Goal: Task Accomplishment & Management: Manage account settings

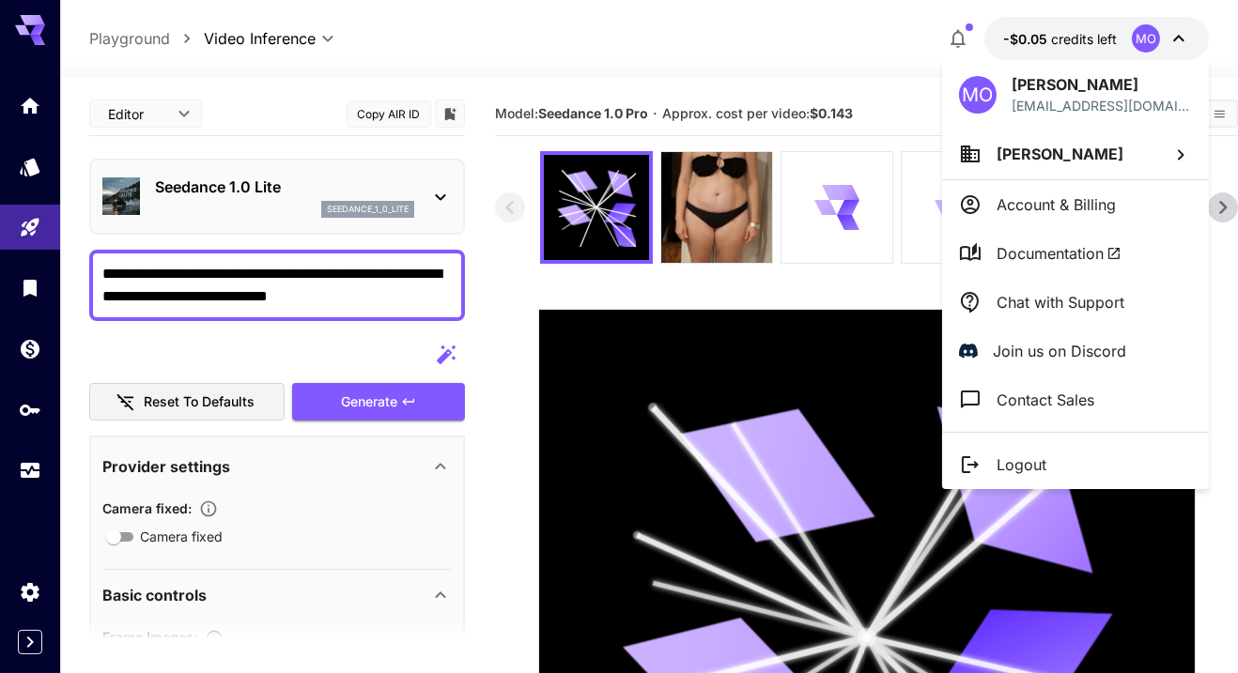
click at [1107, 28] on div at bounding box center [619, 336] width 1238 height 673
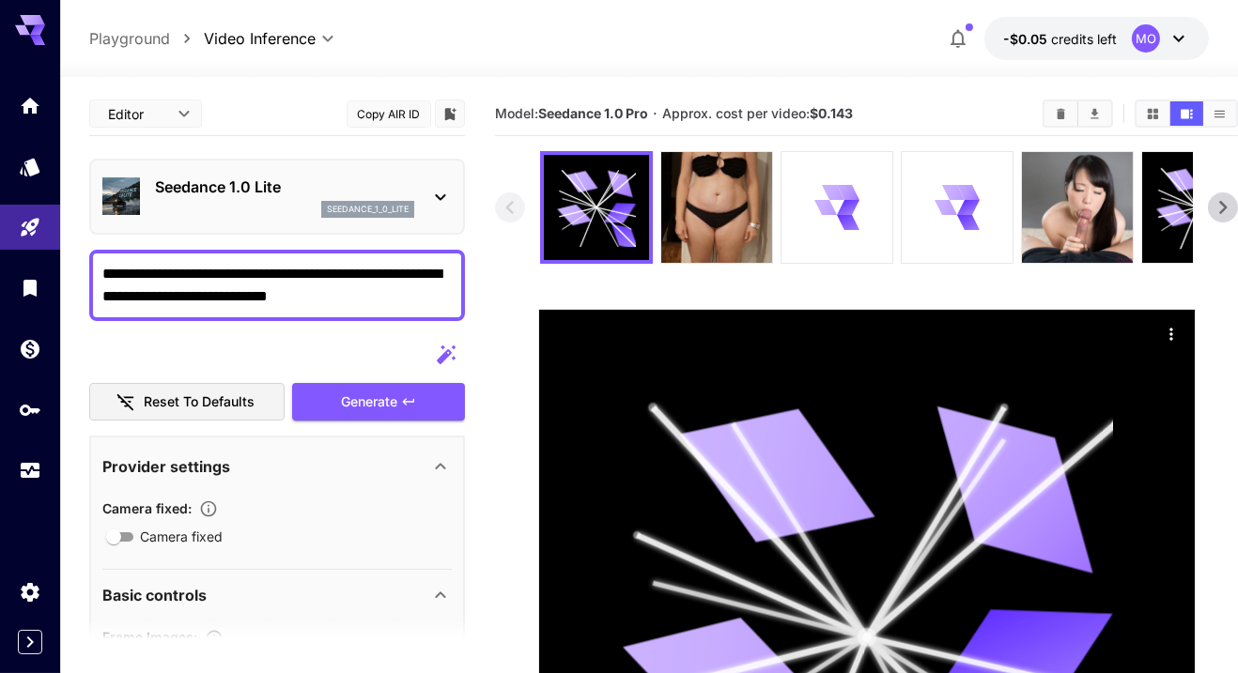
click at [1043, 45] on span "-$0.05" at bounding box center [1027, 39] width 48 height 16
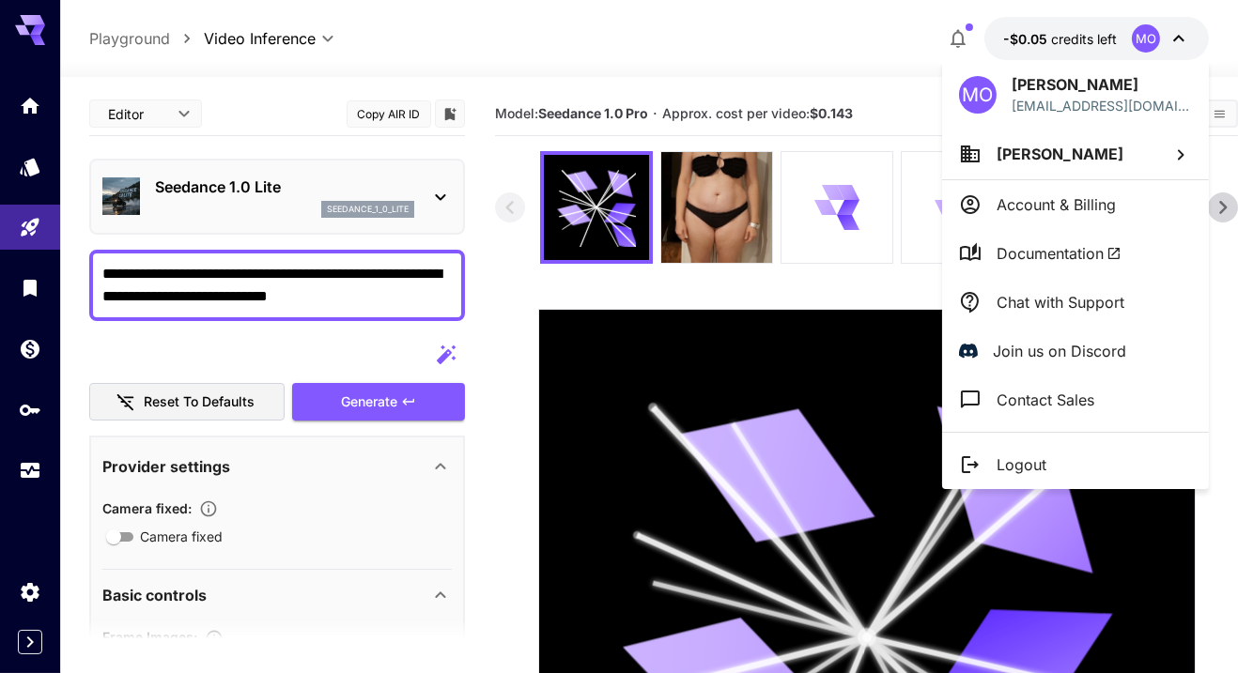
click at [1100, 76] on p "[PERSON_NAME]" at bounding box center [1101, 84] width 180 height 23
click at [1106, 155] on li "[PERSON_NAME]" at bounding box center [1075, 154] width 267 height 51
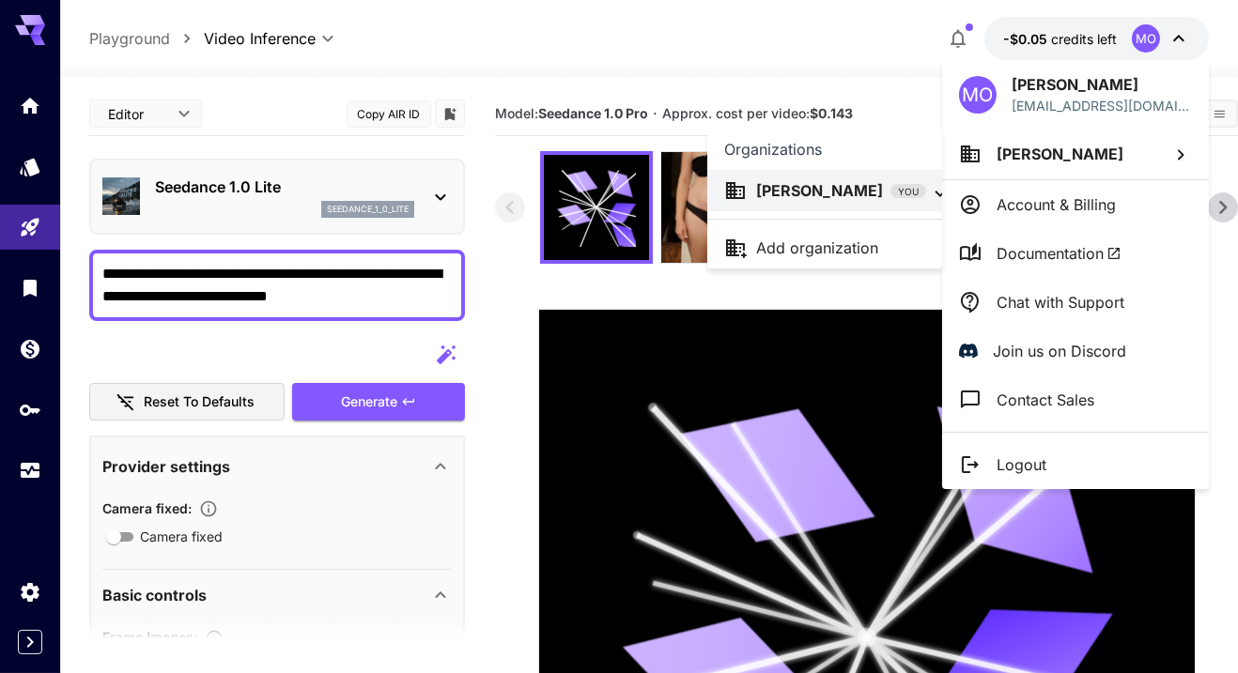
click at [1136, 148] on div at bounding box center [619, 336] width 1238 height 673
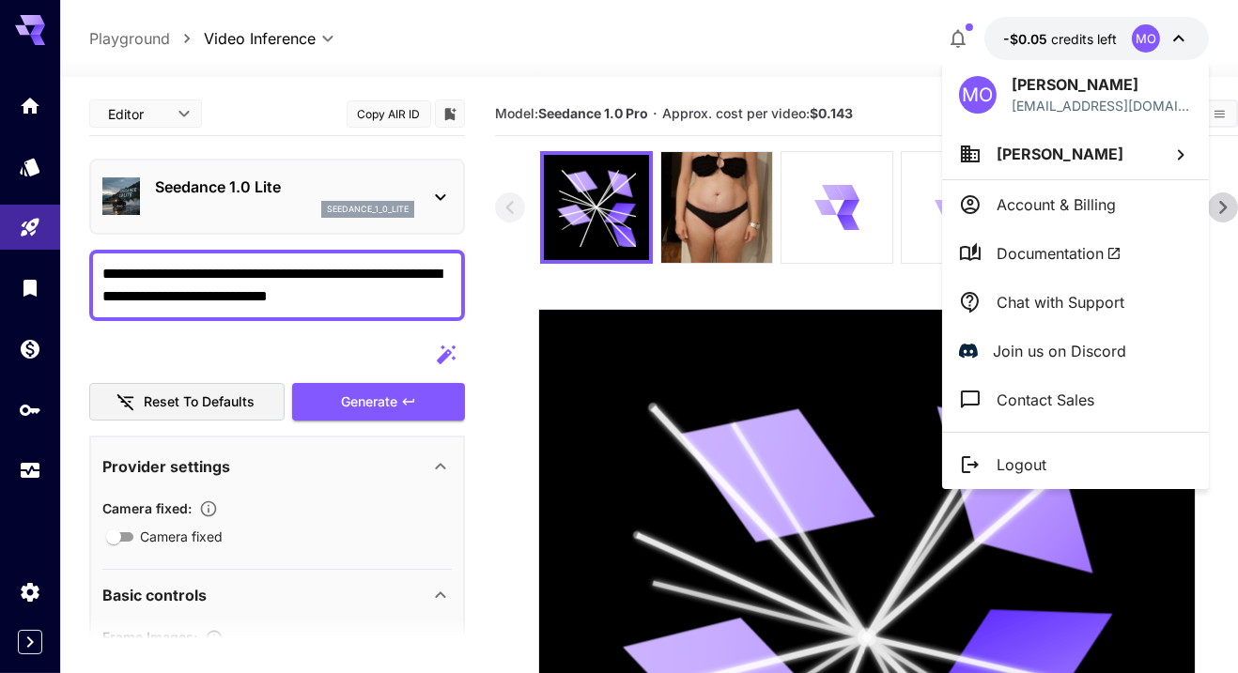
click at [1106, 203] on p "Account & Billing" at bounding box center [1055, 204] width 119 height 23
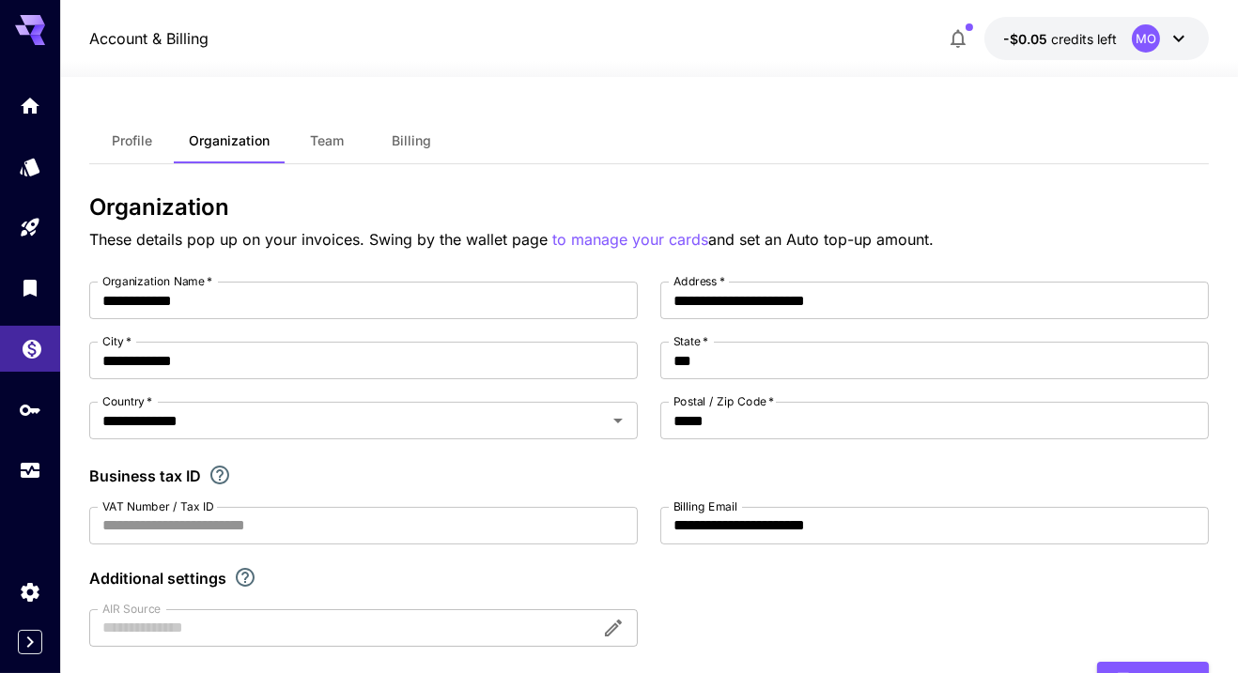
click at [24, 353] on icon "Wallet" at bounding box center [32, 343] width 23 height 23
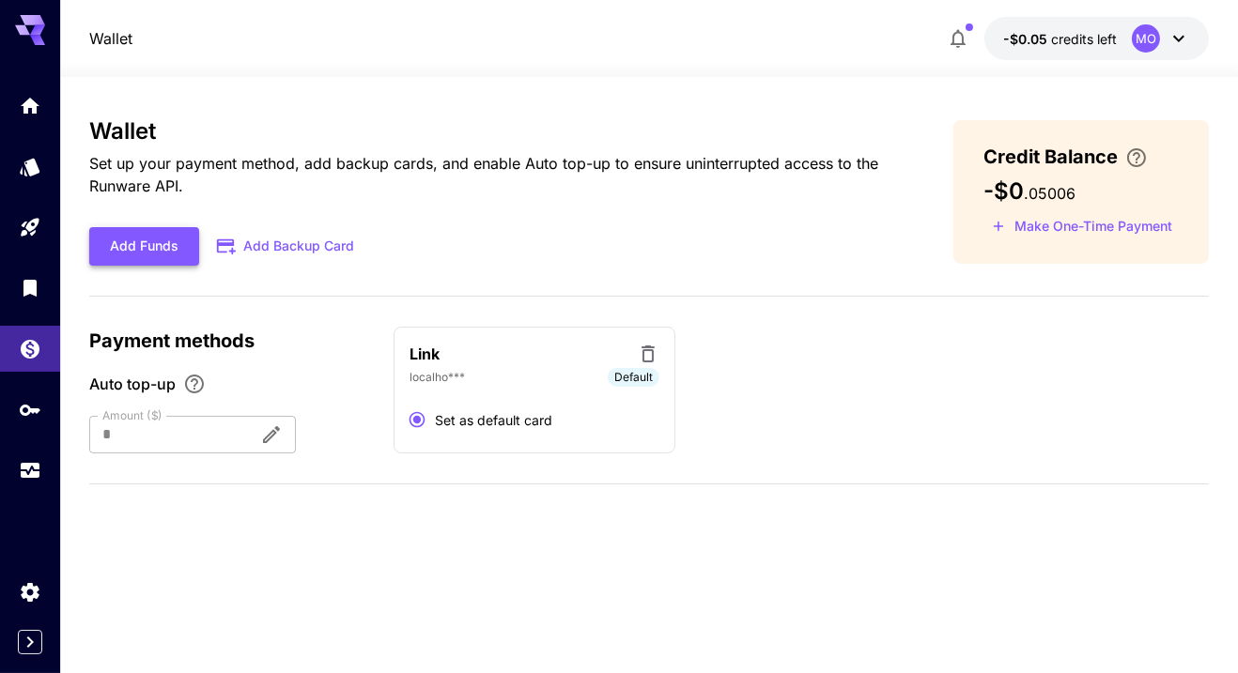
click at [125, 247] on button "Add Funds" at bounding box center [144, 246] width 110 height 38
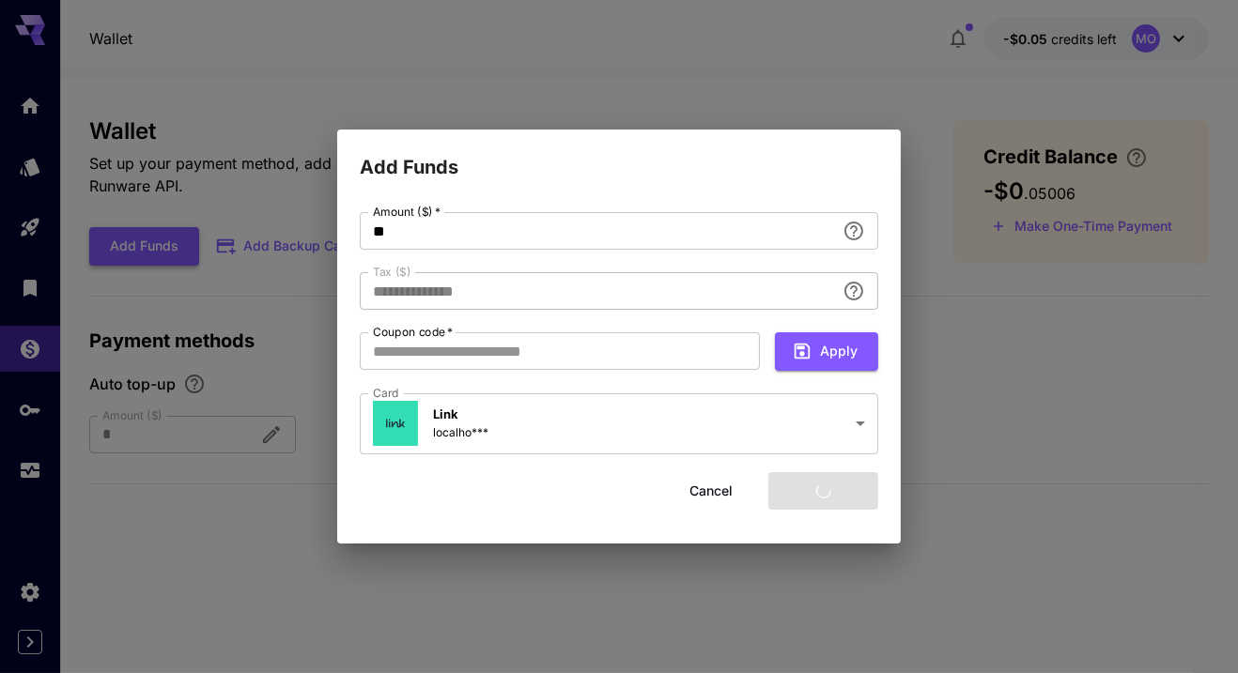
type input "****"
click at [1129, 82] on div "**********" at bounding box center [619, 336] width 1238 height 673
click at [713, 495] on button "Cancel" at bounding box center [711, 491] width 85 height 38
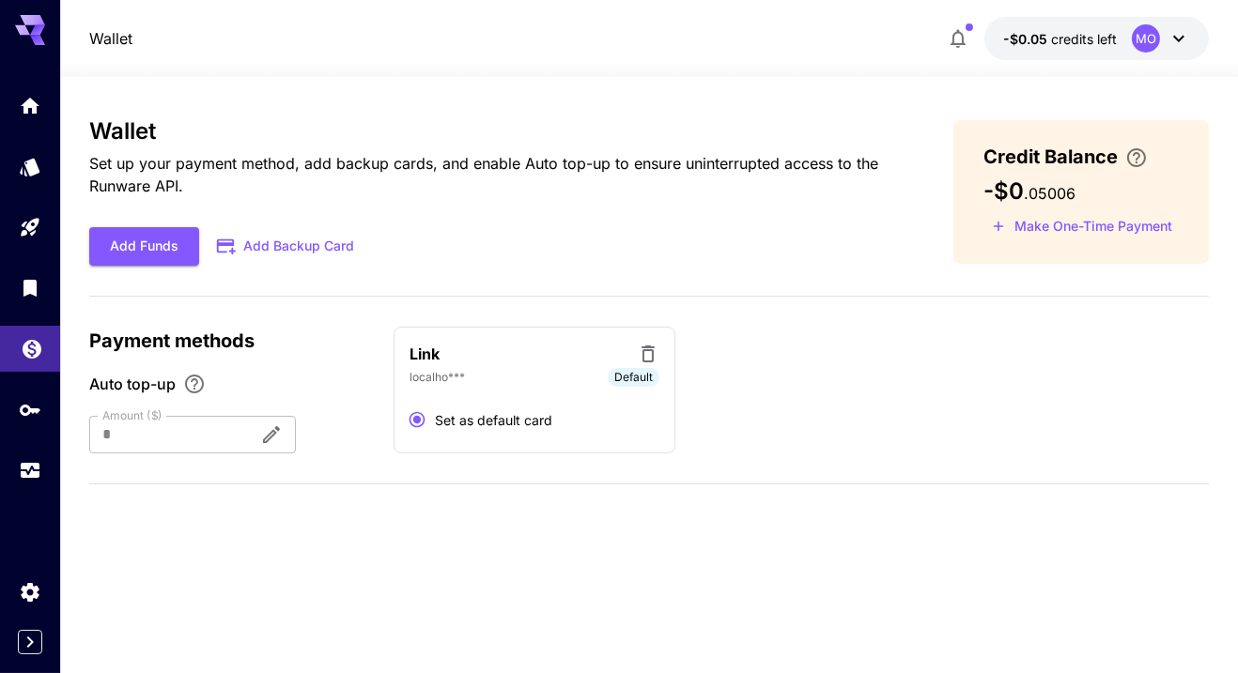
click at [27, 346] on icon "Wallet" at bounding box center [32, 343] width 23 height 23
click at [21, 414] on icon "API Keys" at bounding box center [32, 404] width 23 height 23
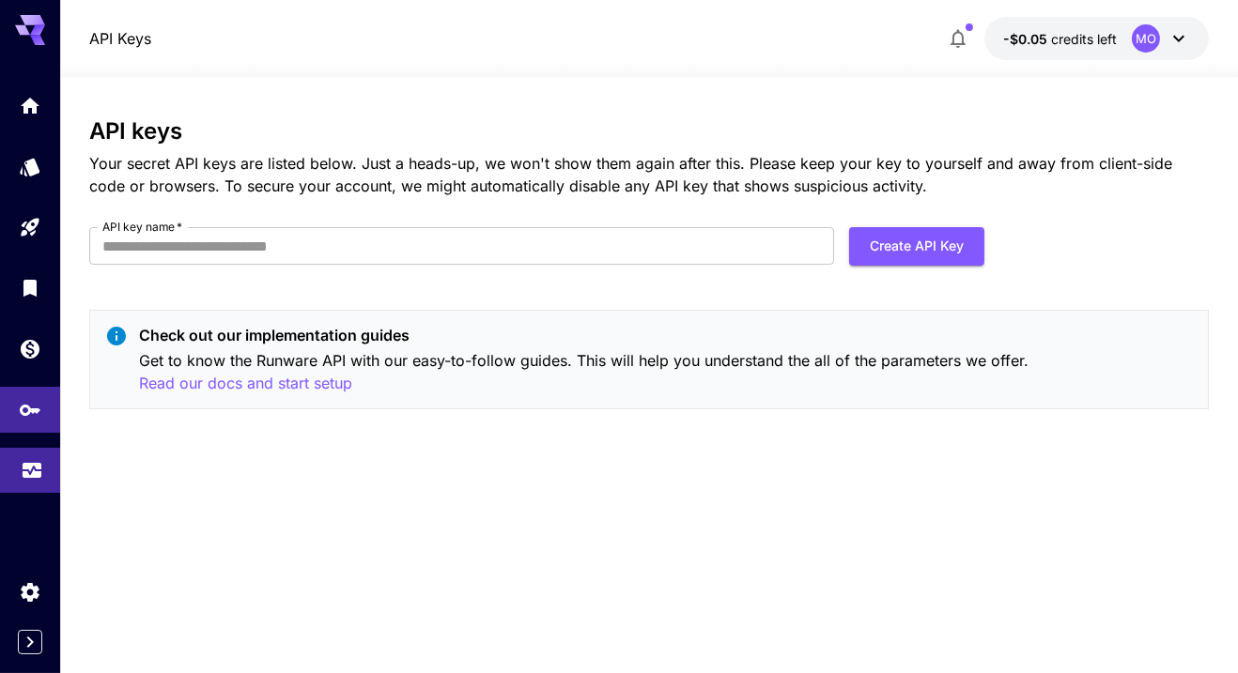
click at [12, 478] on link at bounding box center [30, 471] width 60 height 46
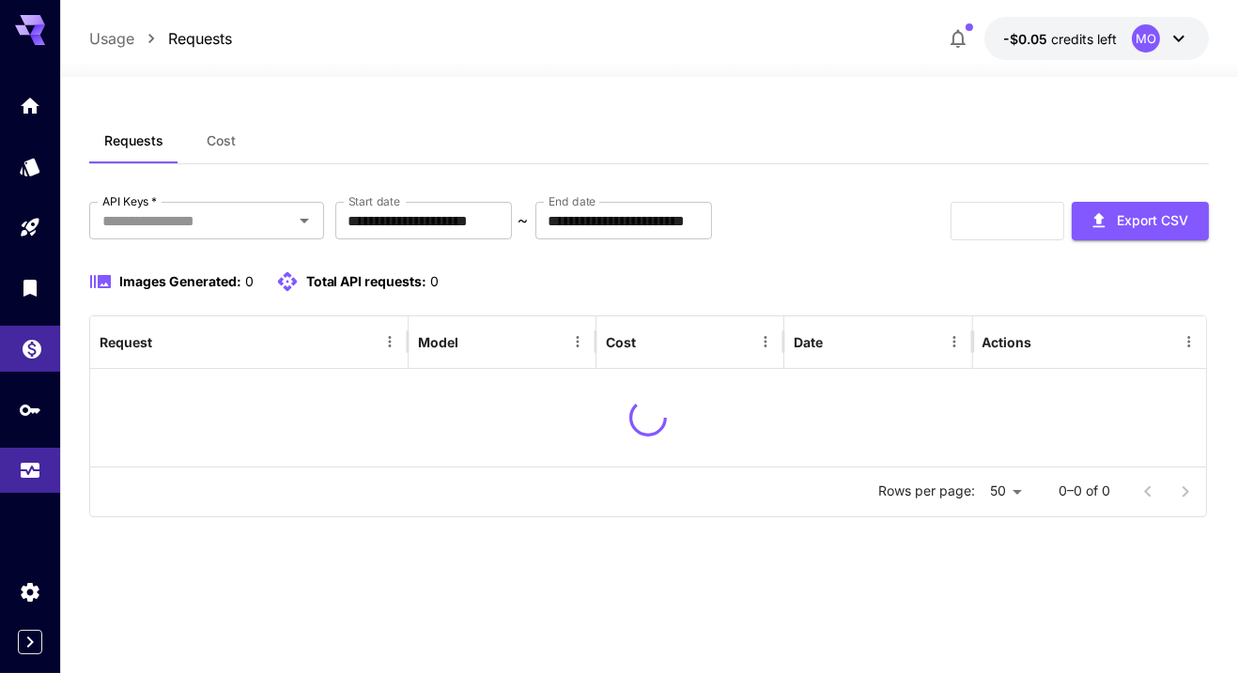
click at [30, 336] on icon "Wallet" at bounding box center [32, 343] width 23 height 23
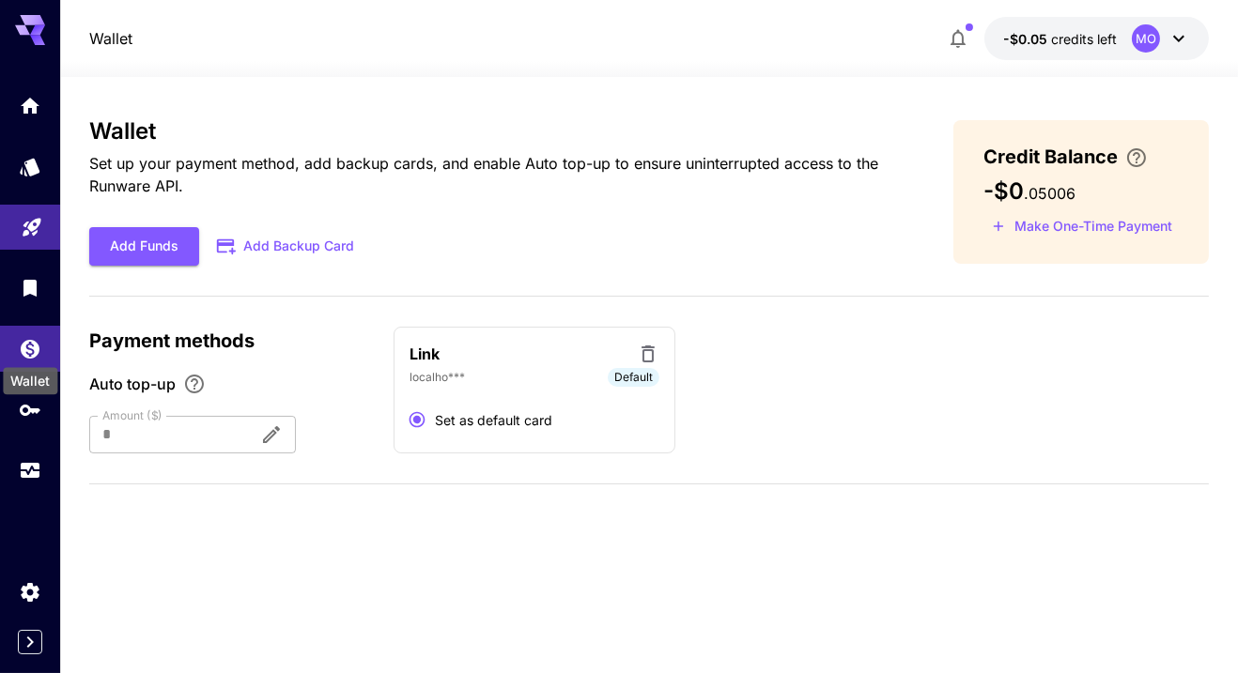
click at [37, 239] on link at bounding box center [30, 228] width 60 height 46
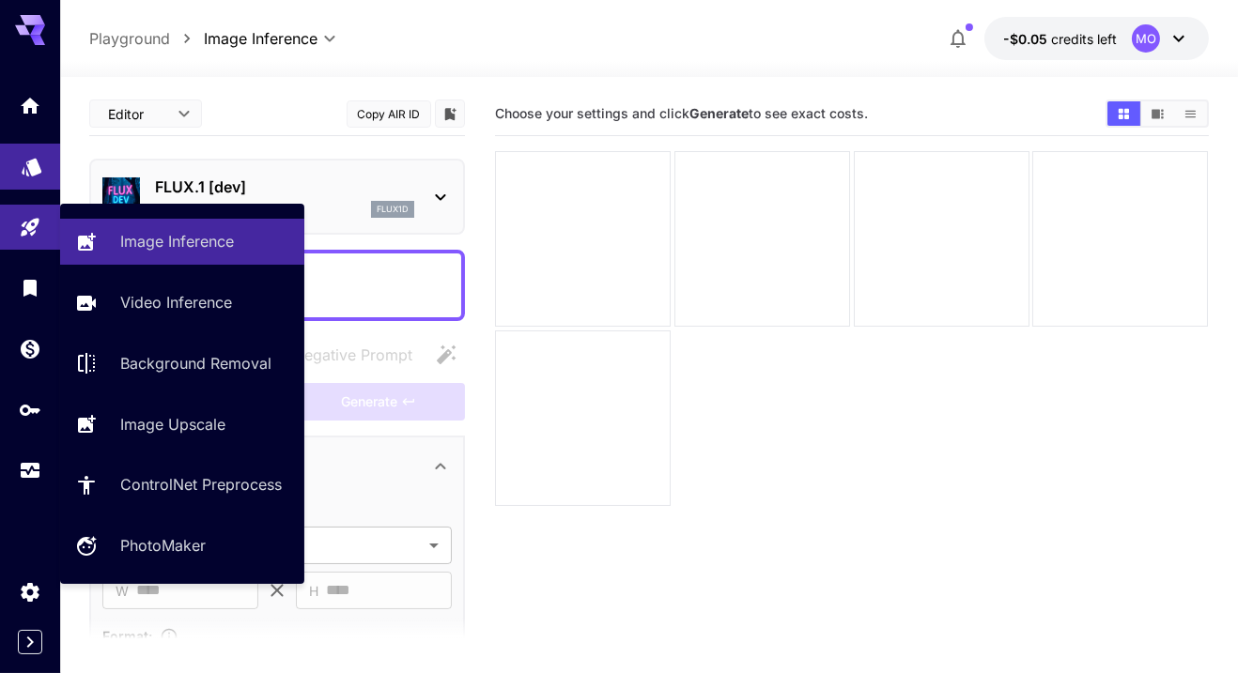
click at [38, 185] on link at bounding box center [30, 167] width 60 height 46
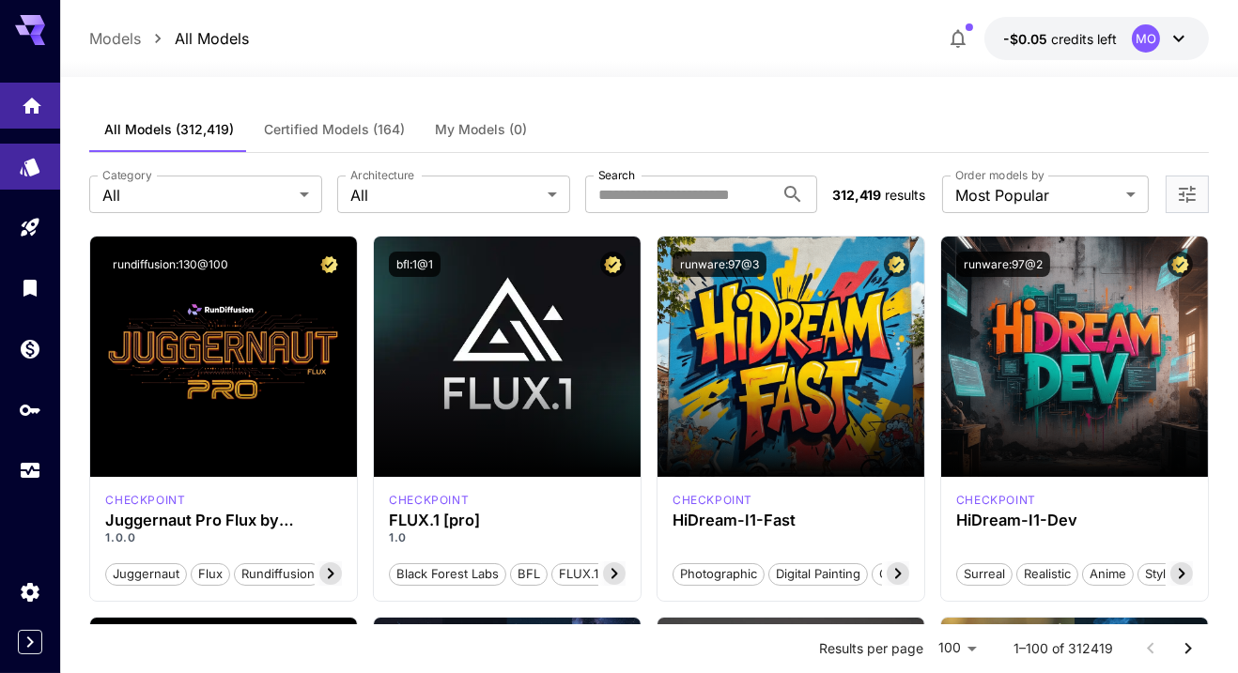
click at [40, 102] on icon "Home" at bounding box center [32, 100] width 23 height 23
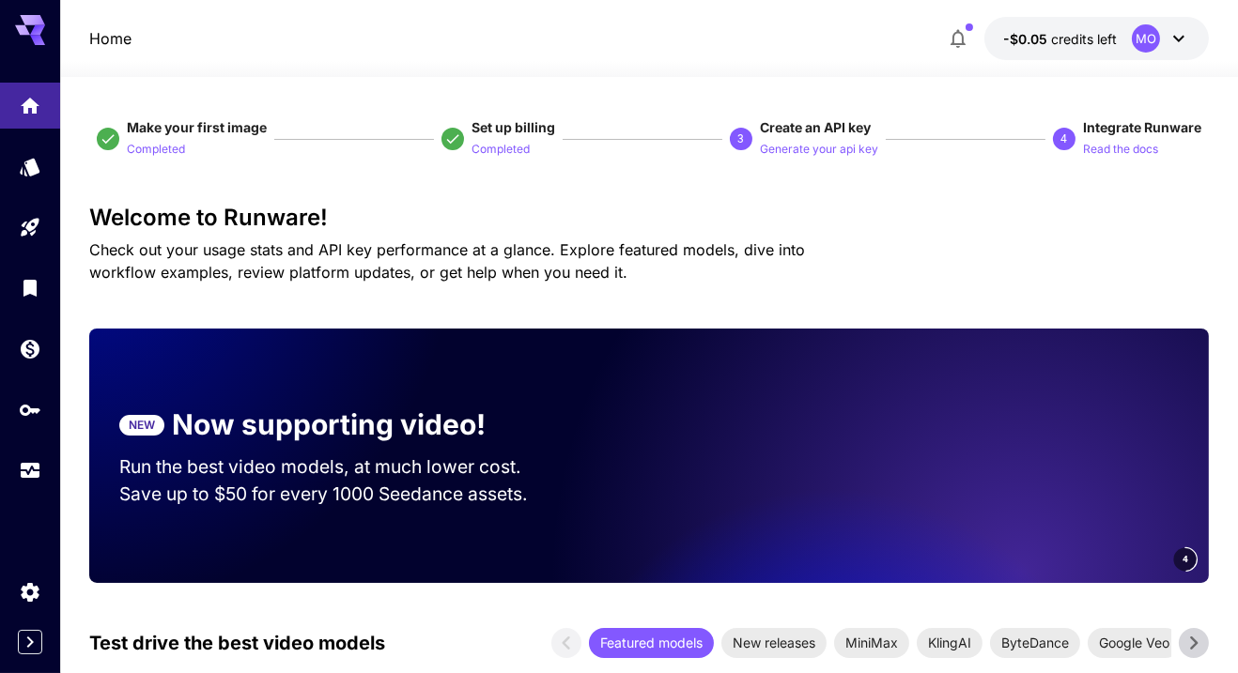
click at [19, 30] on icon at bounding box center [30, 25] width 30 height 20
click at [121, 46] on p "Home" at bounding box center [110, 38] width 42 height 23
click at [107, 30] on p "Home" at bounding box center [110, 38] width 42 height 23
click at [105, 29] on p "Home" at bounding box center [110, 38] width 42 height 23
click at [30, 103] on icon "Home" at bounding box center [32, 100] width 23 height 23
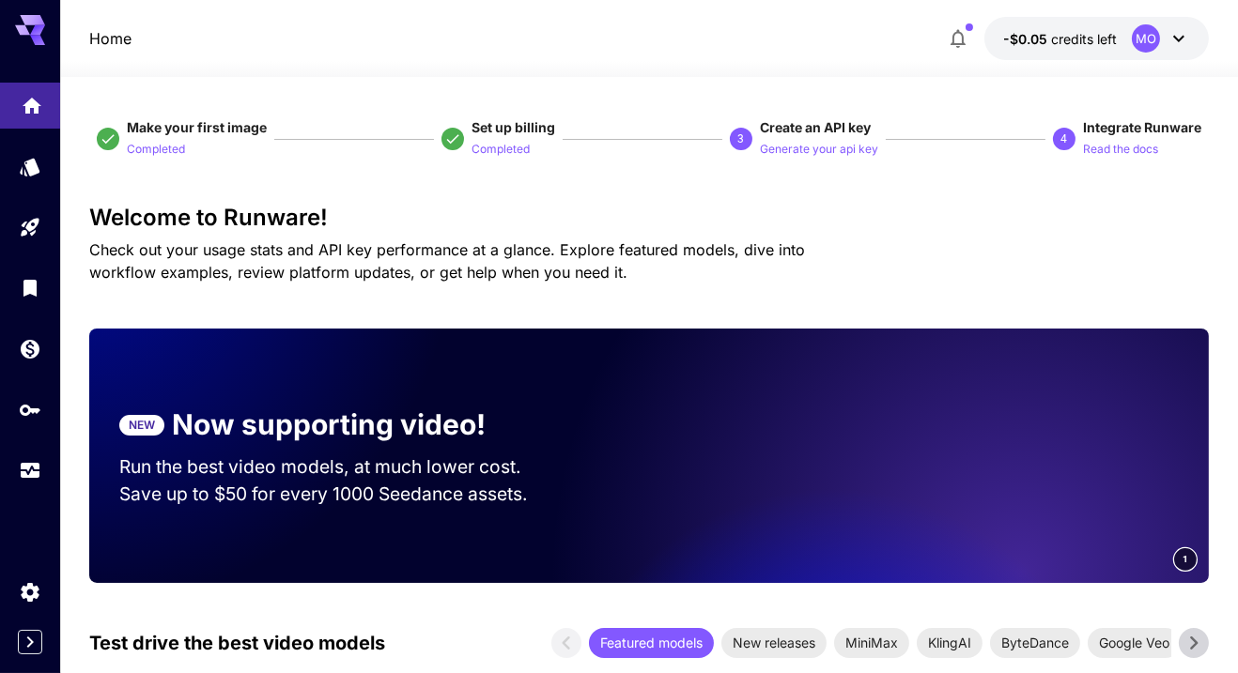
click at [30, 100] on icon "Home" at bounding box center [32, 100] width 19 height 16
click at [23, 285] on icon "Library" at bounding box center [32, 282] width 23 height 23
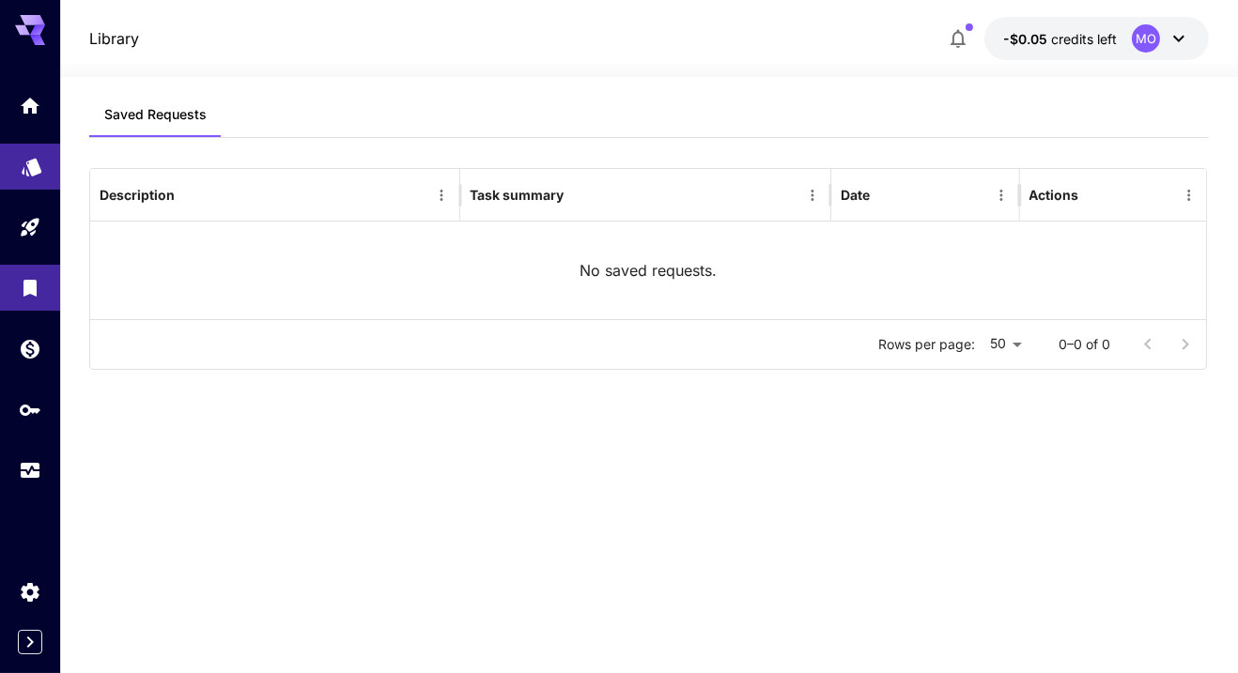
click at [29, 156] on icon "Models" at bounding box center [32, 161] width 20 height 18
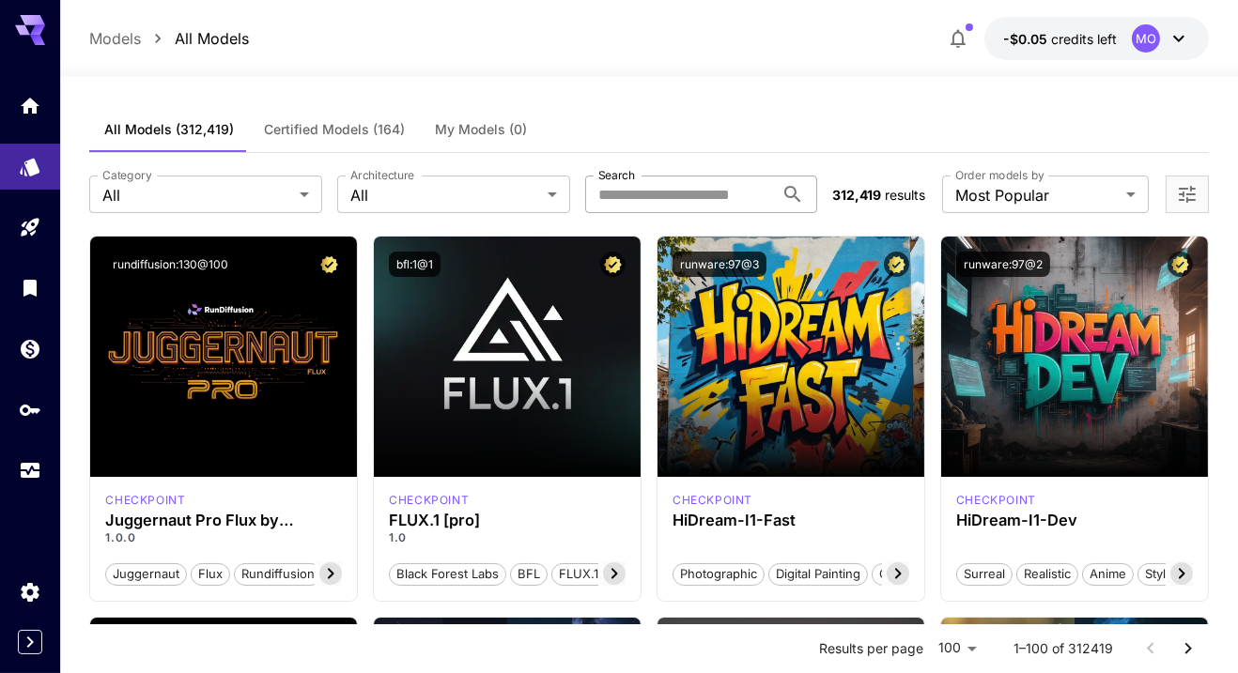
click at [746, 199] on input "Search" at bounding box center [680, 195] width 190 height 38
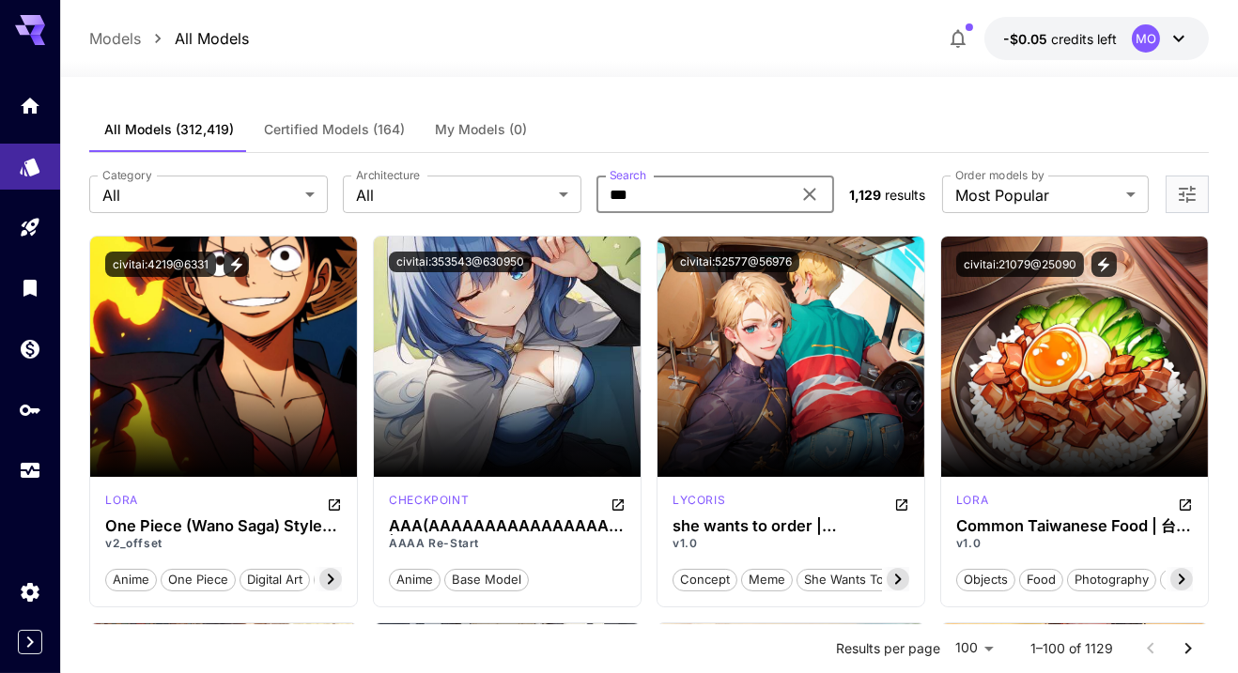
click at [680, 210] on input "***" at bounding box center [693, 195] width 195 height 38
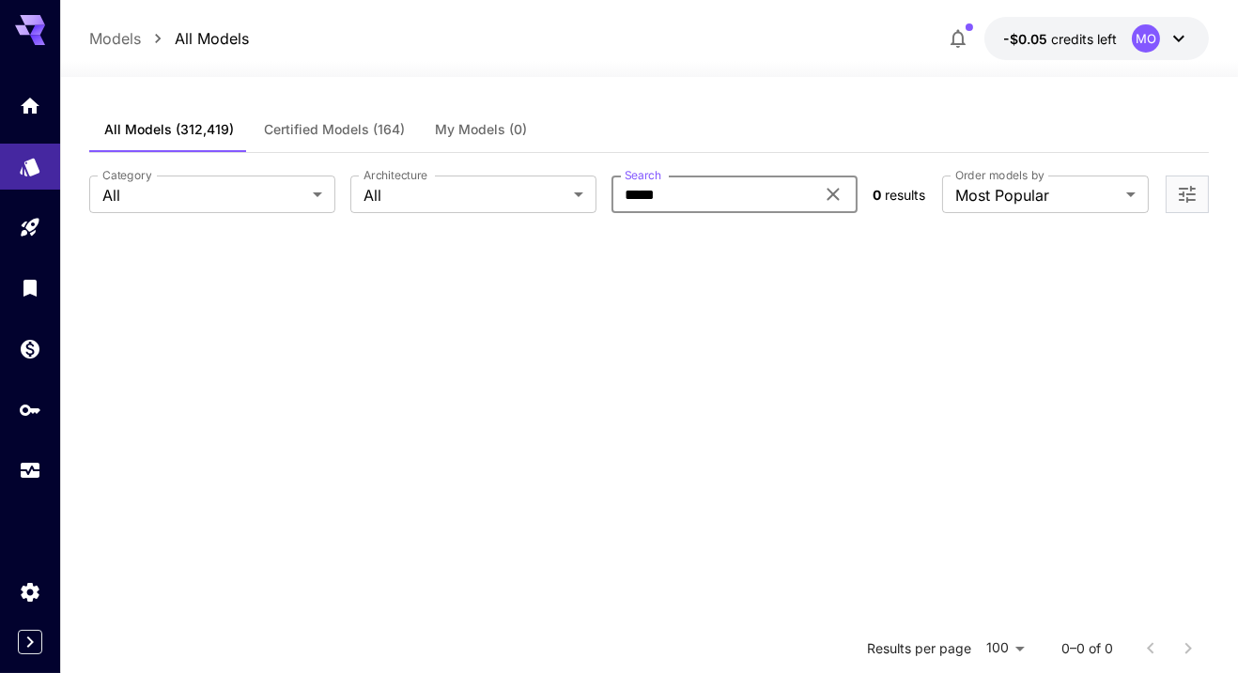
click at [739, 198] on input "*****" at bounding box center [712, 195] width 203 height 38
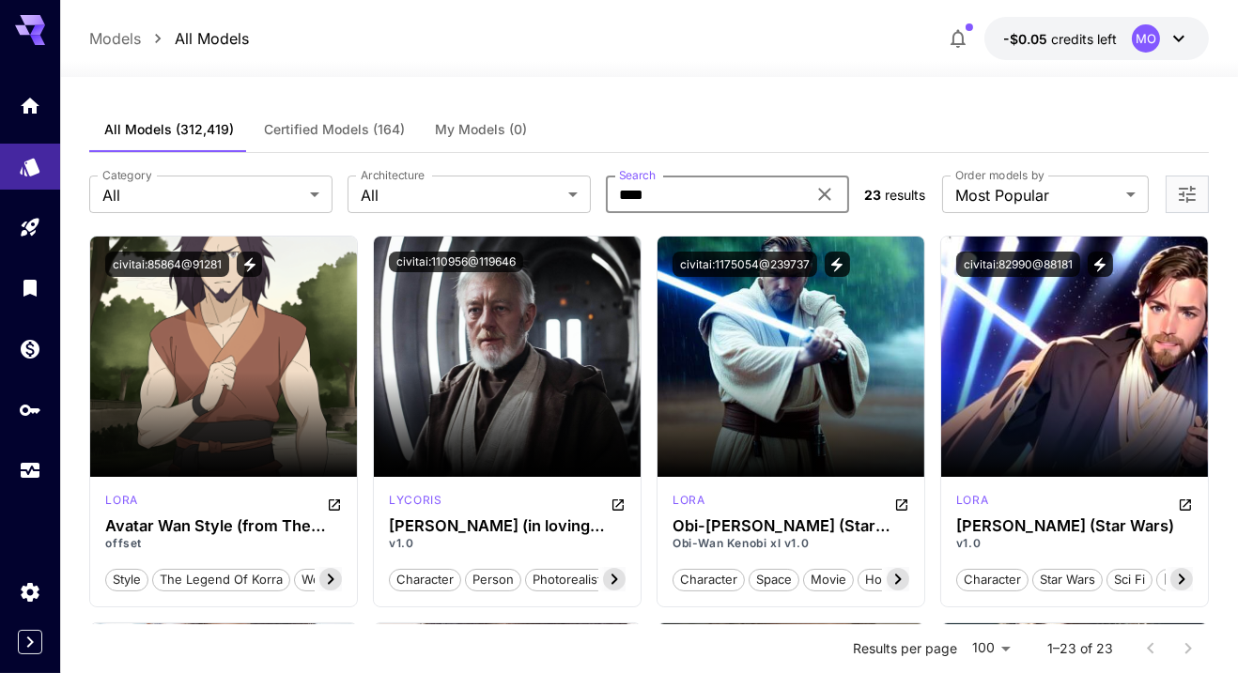
type input "***"
